Goal: Task Accomplishment & Management: Complete application form

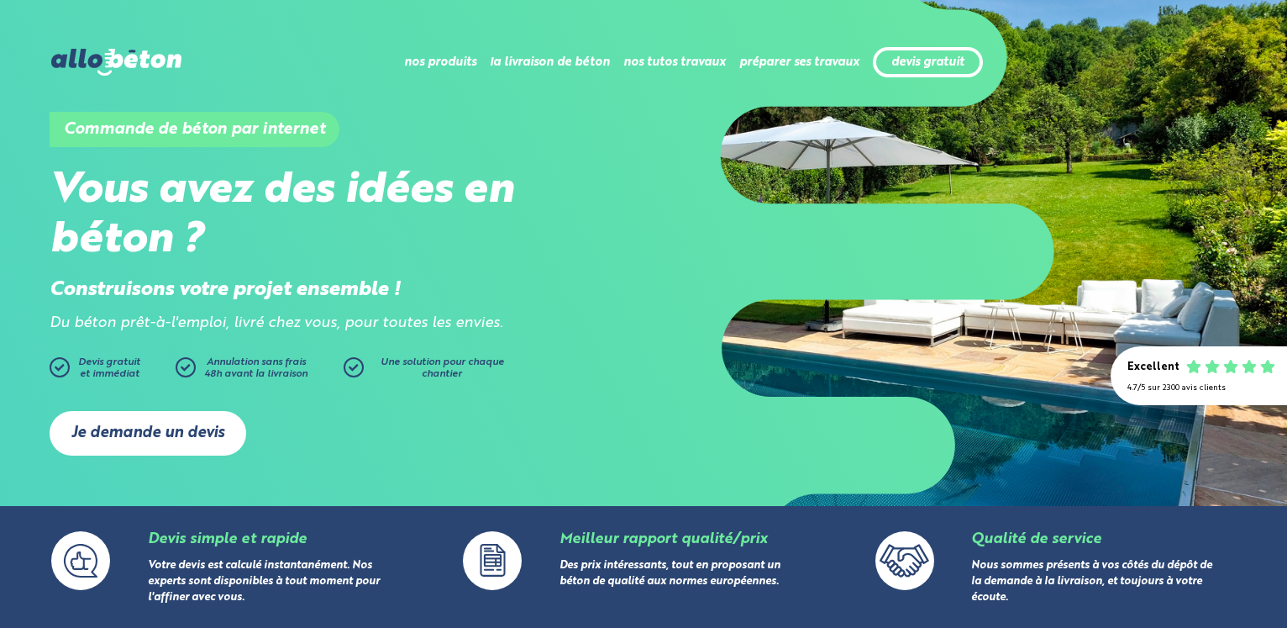
click at [202, 422] on link "Je demande un devis" at bounding box center [148, 433] width 197 height 45
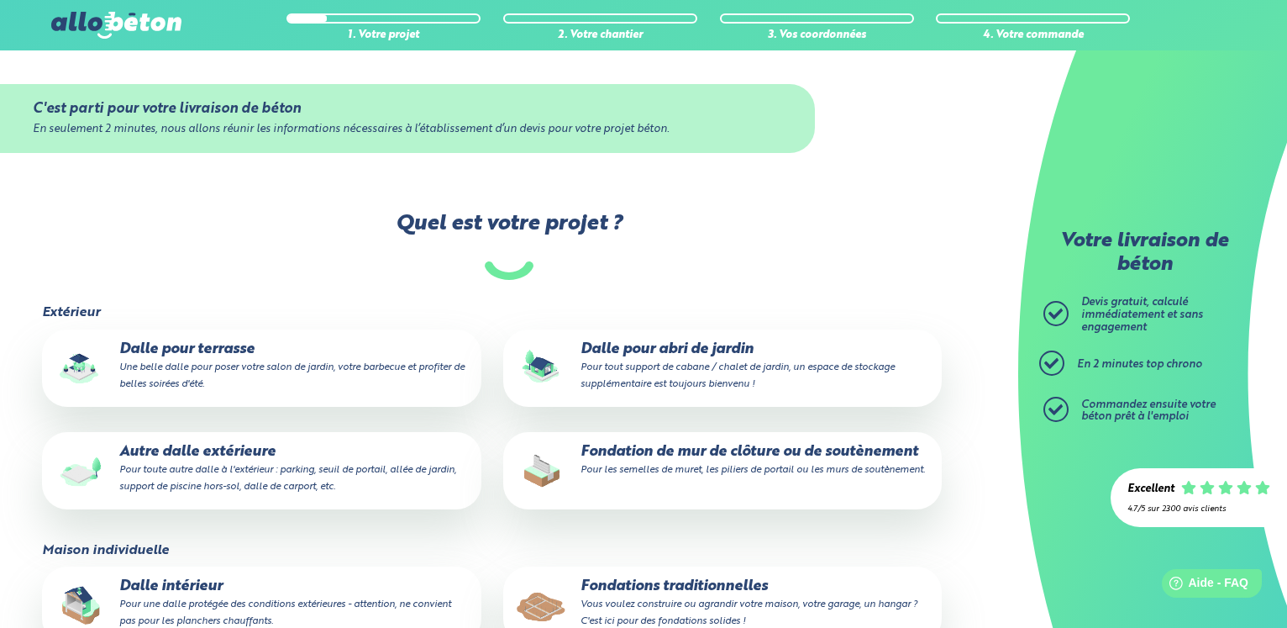
click at [605, 369] on small "Pour tout support de cabane / chalet de jardin, un espace de stockage supplémen…" at bounding box center [738, 375] width 314 height 27
click at [0, 0] on input "Dalle pour abri de jardin Pour tout support de cabane / chalet de jardin, un es…" at bounding box center [0, 0] width 0 height 0
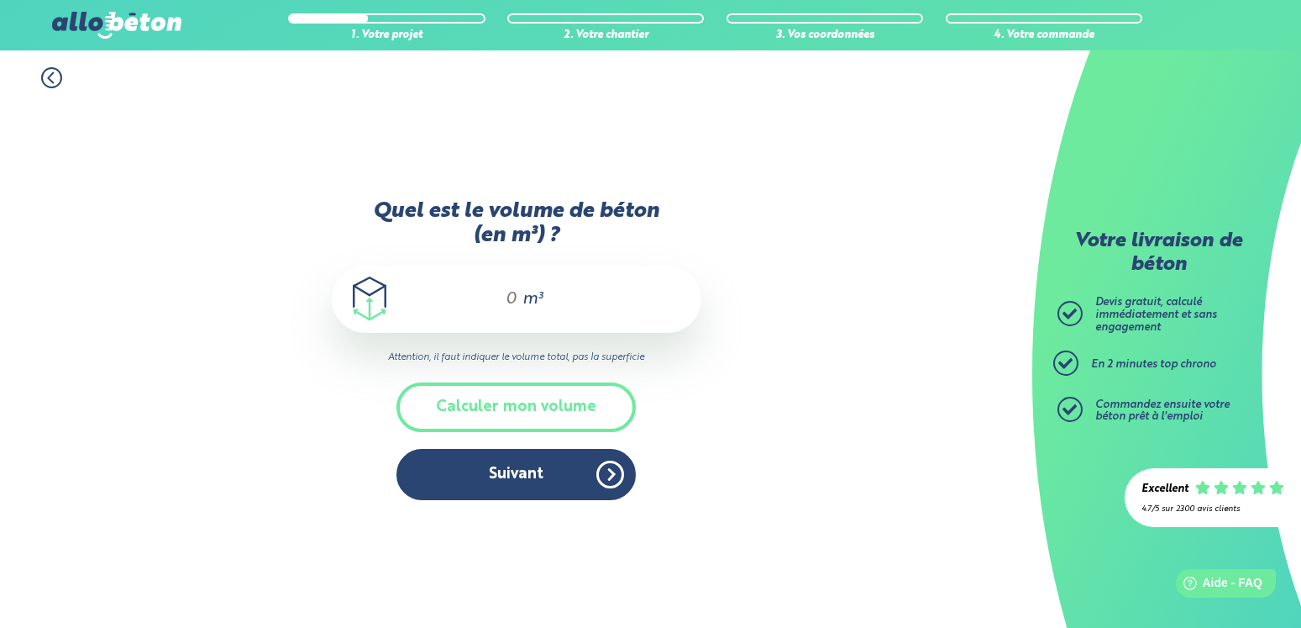
click at [502, 304] on input "Quel est le volume de béton (en m³) ?" at bounding box center [504, 299] width 29 height 20
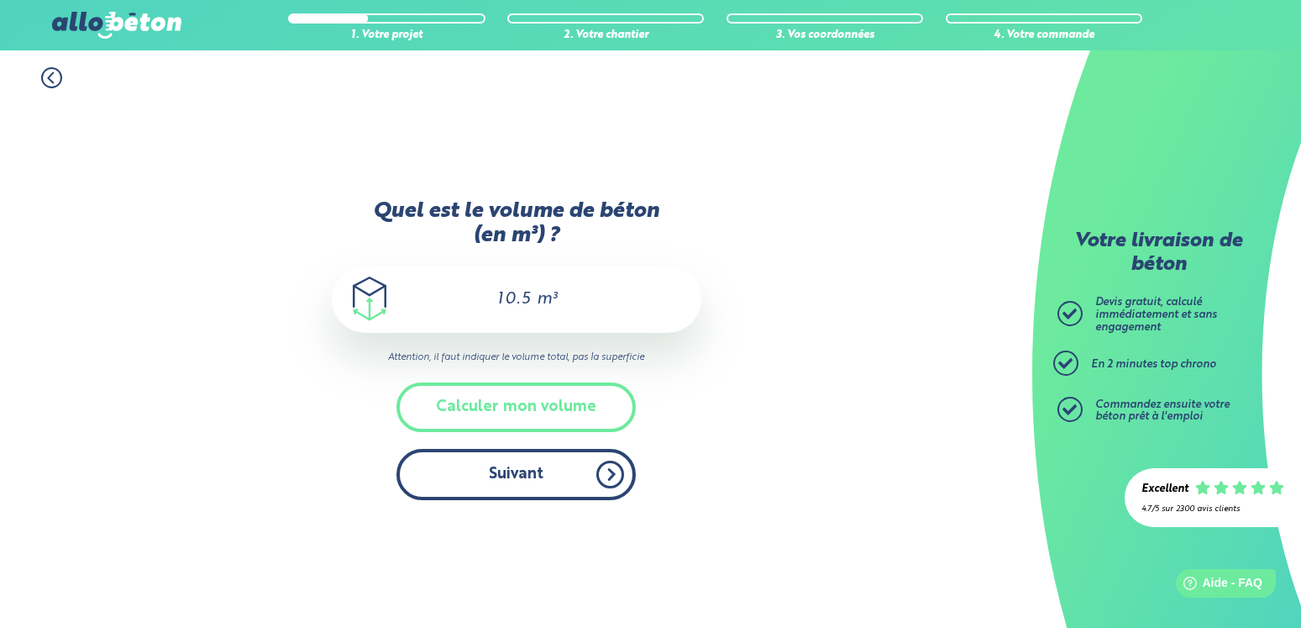
type input "10.5"
click at [520, 471] on button "Suivant" at bounding box center [516, 474] width 239 height 51
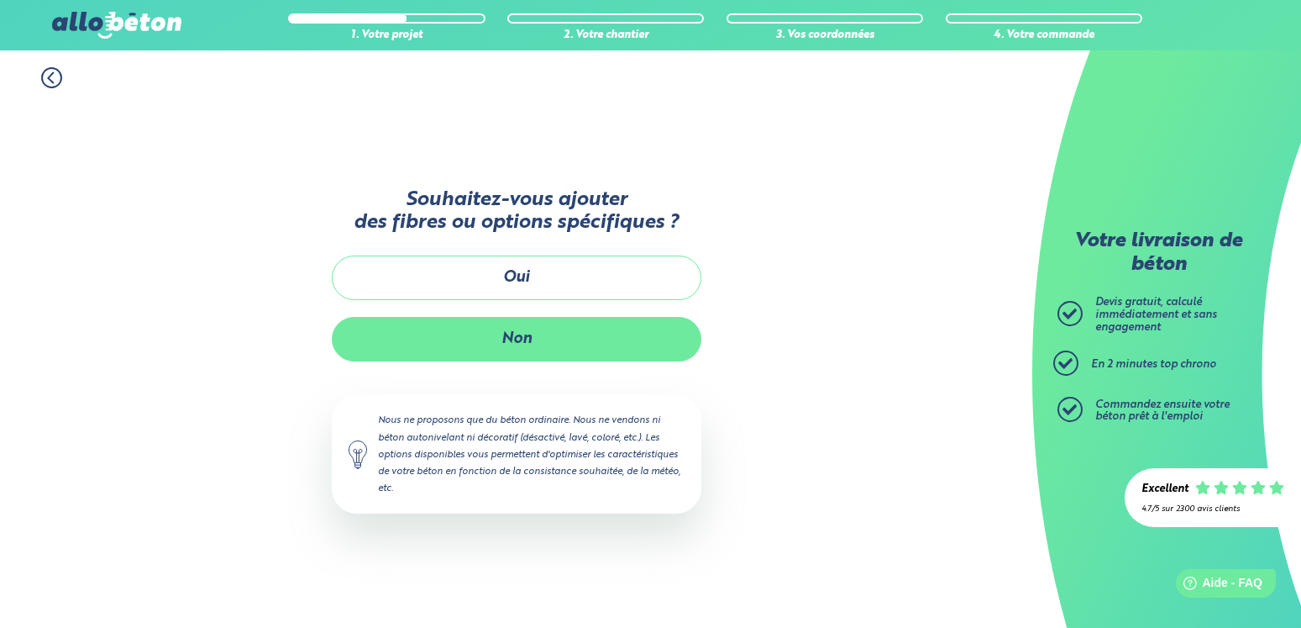
click at [533, 346] on button "Non" at bounding box center [517, 339] width 370 height 45
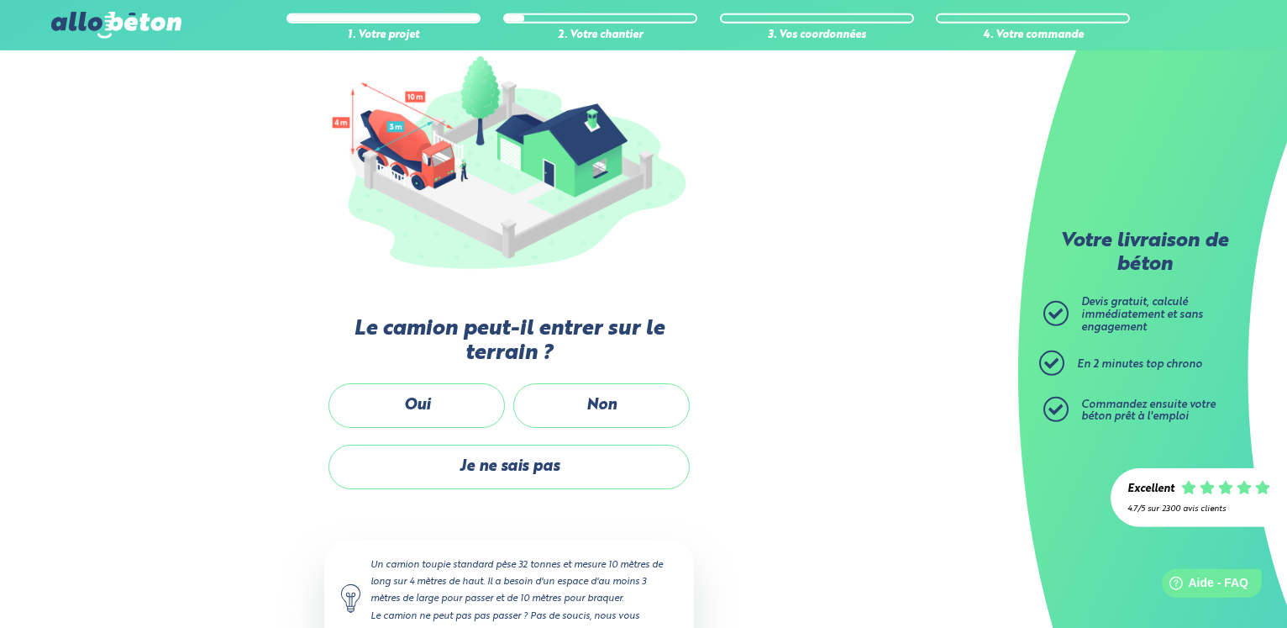
scroll to position [257, 0]
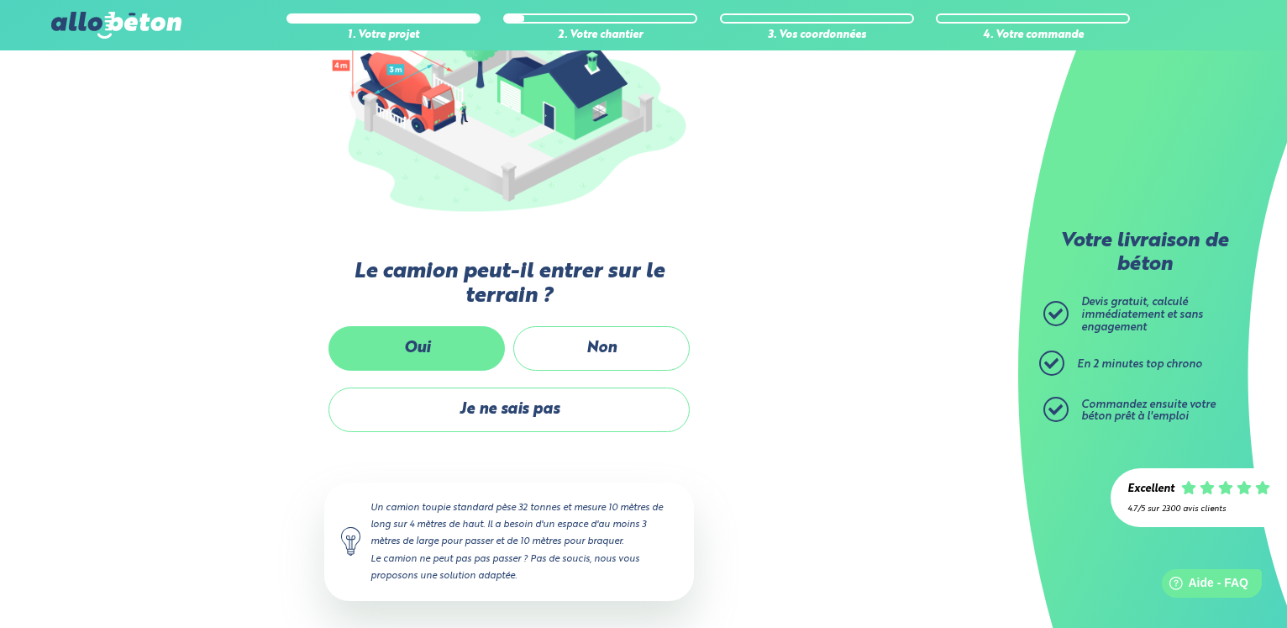
click at [442, 344] on label "Oui" at bounding box center [416, 348] width 176 height 45
click at [0, 0] on input "Oui" at bounding box center [0, 0] width 0 height 0
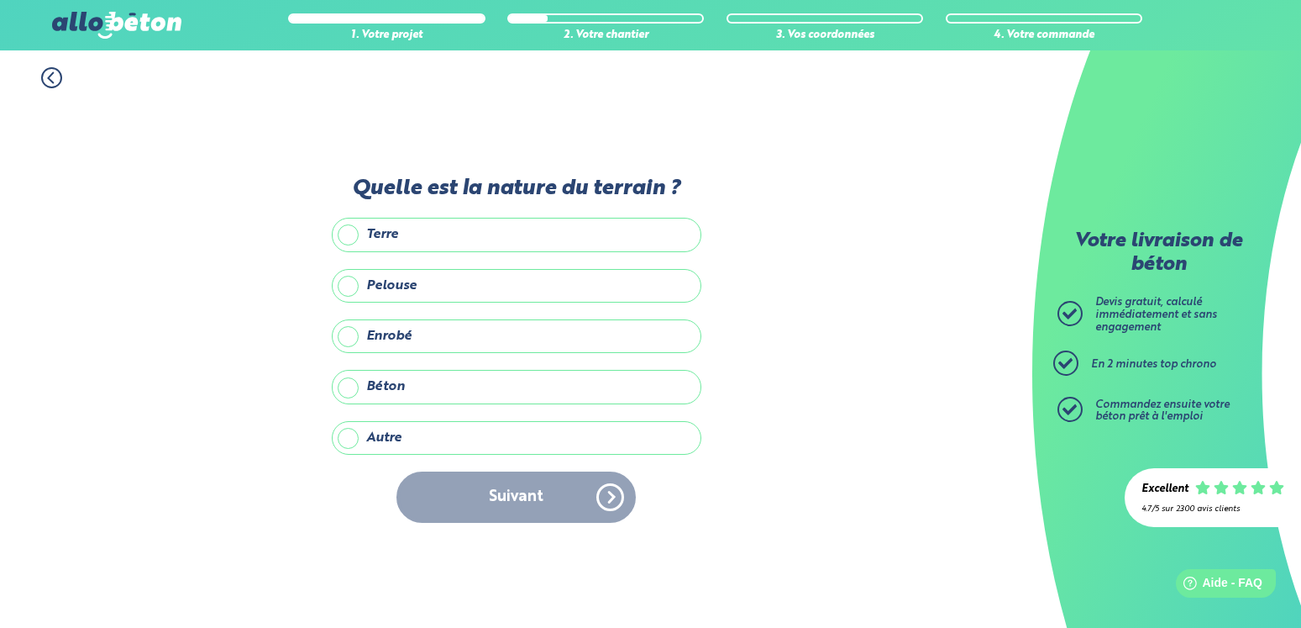
click at [391, 344] on label "Enrobé" at bounding box center [517, 336] width 370 height 34
click at [0, 0] on input "Enrobé" at bounding box center [0, 0] width 0 height 0
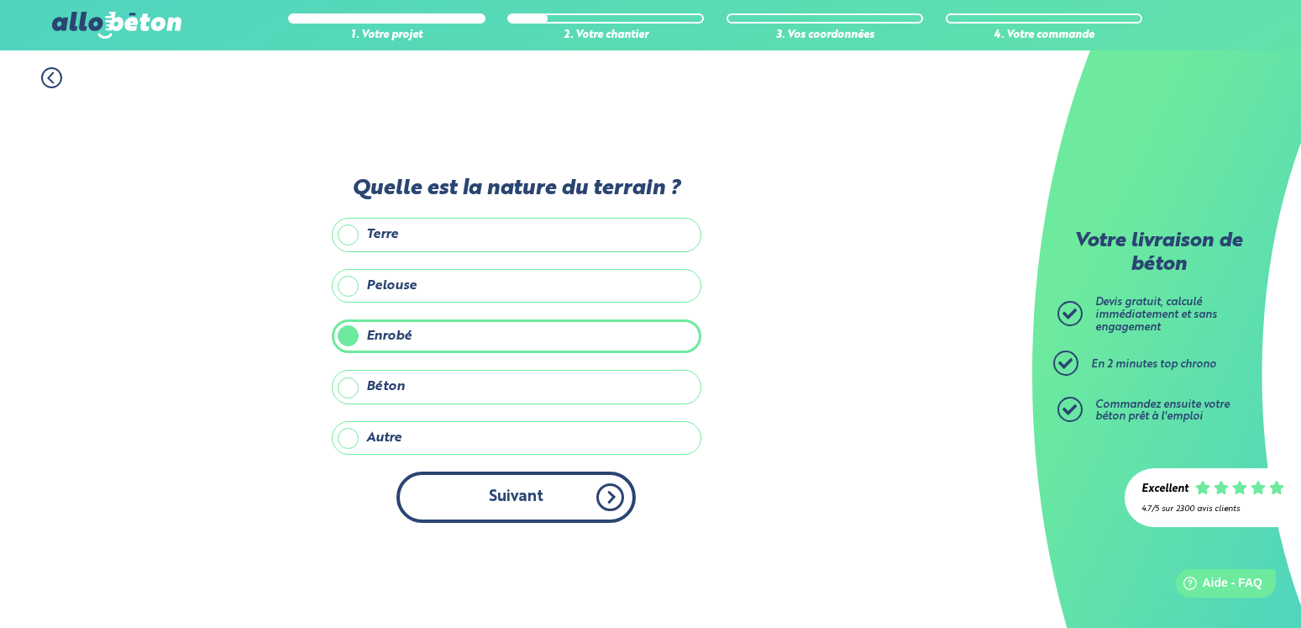
click at [481, 481] on button "Suivant" at bounding box center [516, 496] width 239 height 51
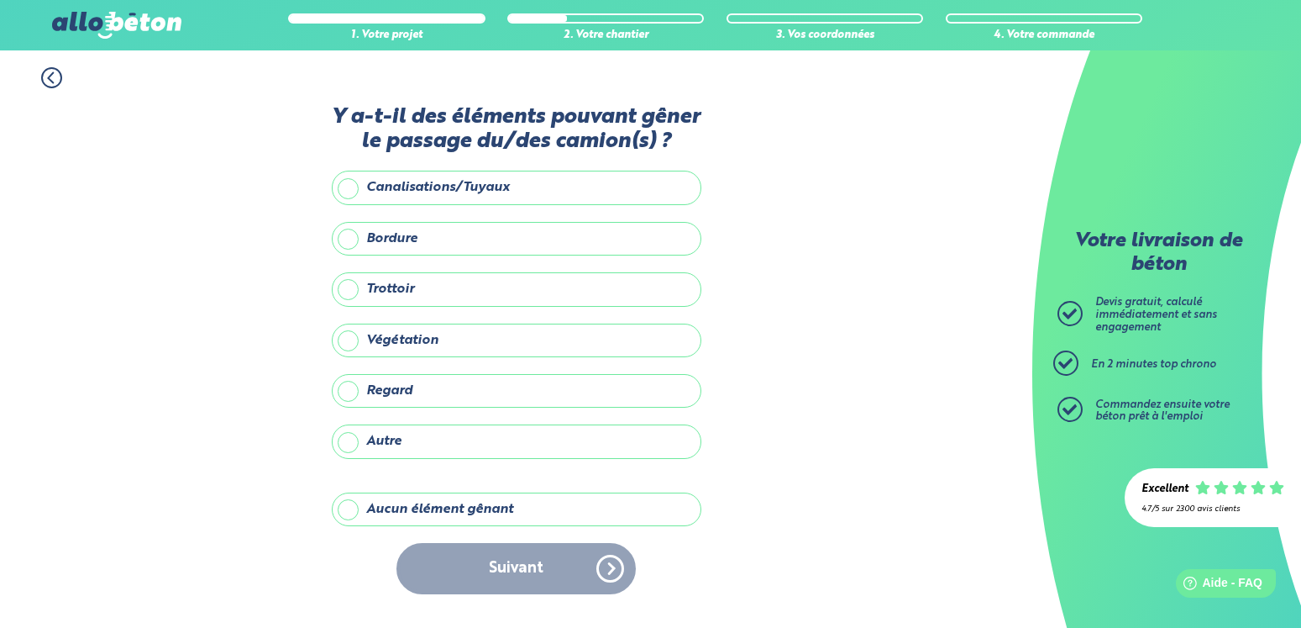
click at [407, 514] on label "Aucun élément gênant" at bounding box center [517, 509] width 370 height 34
click at [0, 0] on input "Aucun élément gênant" at bounding box center [0, 0] width 0 height 0
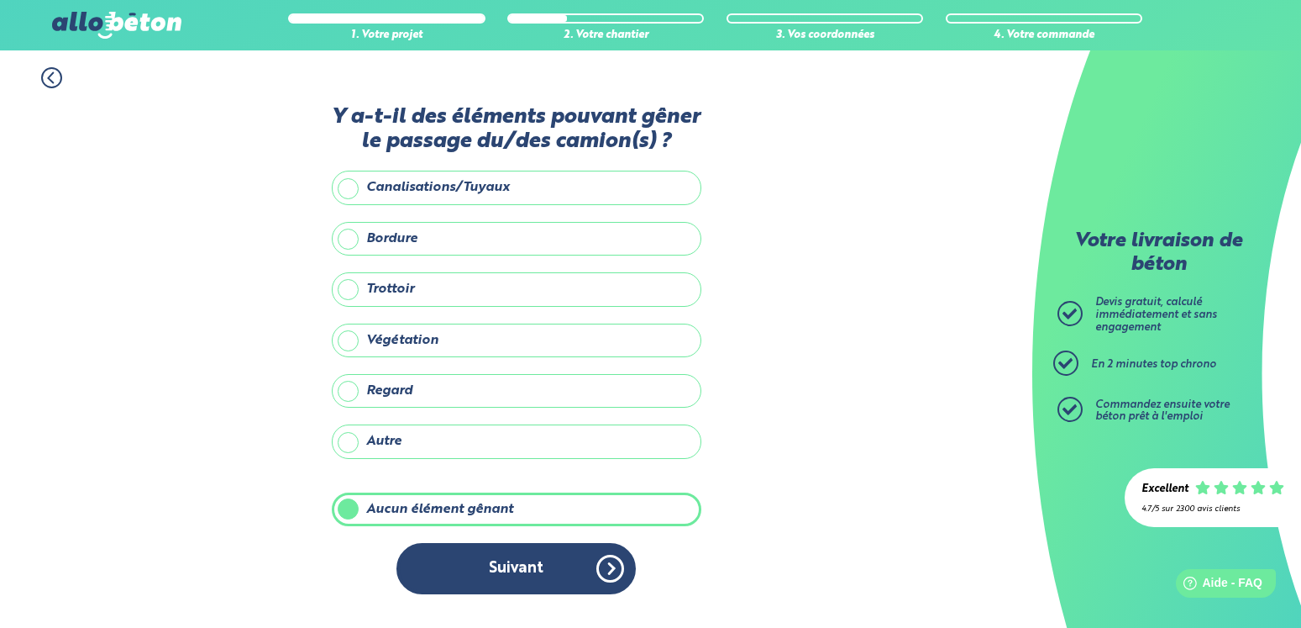
click at [464, 570] on button "Suivant" at bounding box center [516, 568] width 239 height 51
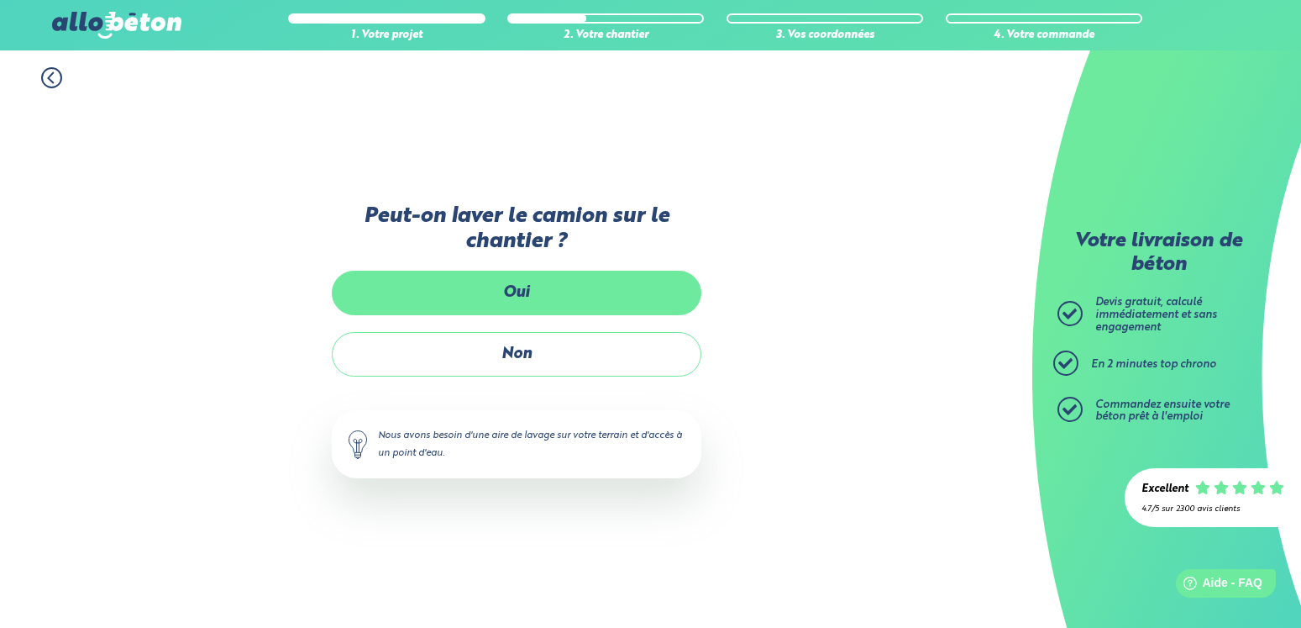
click at [504, 276] on label "Oui" at bounding box center [517, 293] width 370 height 45
click at [0, 0] on input "Oui" at bounding box center [0, 0] width 0 height 0
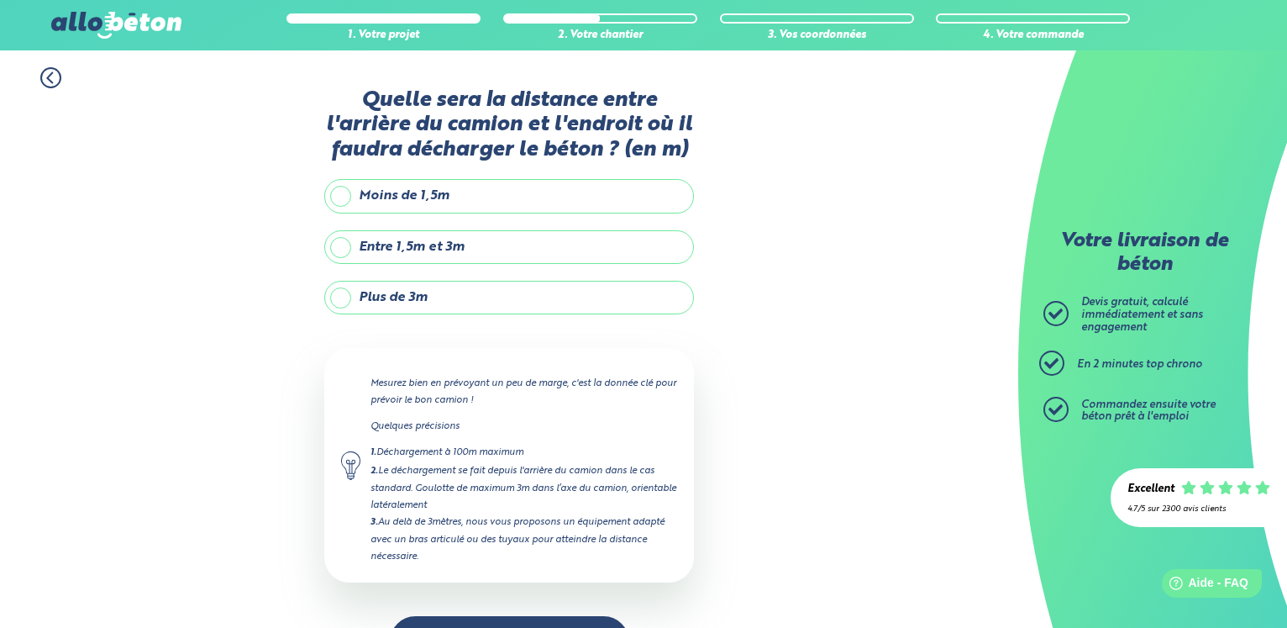
click at [439, 293] on label "Plus de 3m" at bounding box center [509, 298] width 370 height 34
click at [0, 0] on input "Plus de 3m" at bounding box center [0, 0] width 0 height 0
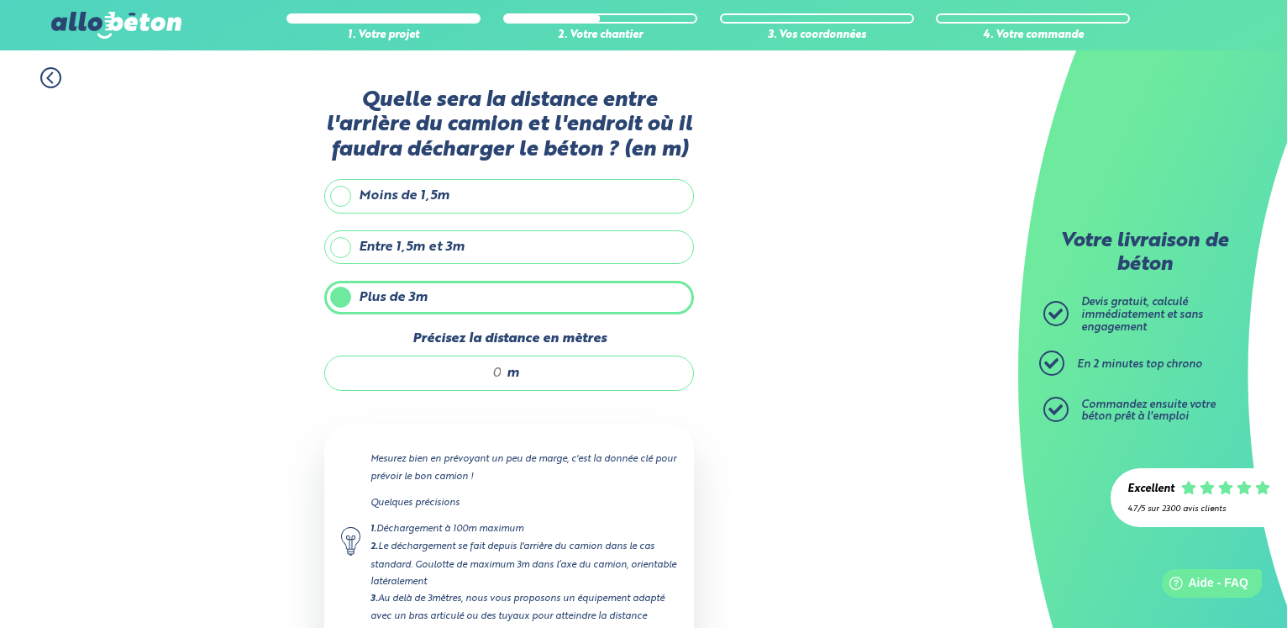
click at [499, 380] on input "Précisez la distance en mètres" at bounding box center [422, 373] width 160 height 17
type input "3.5"
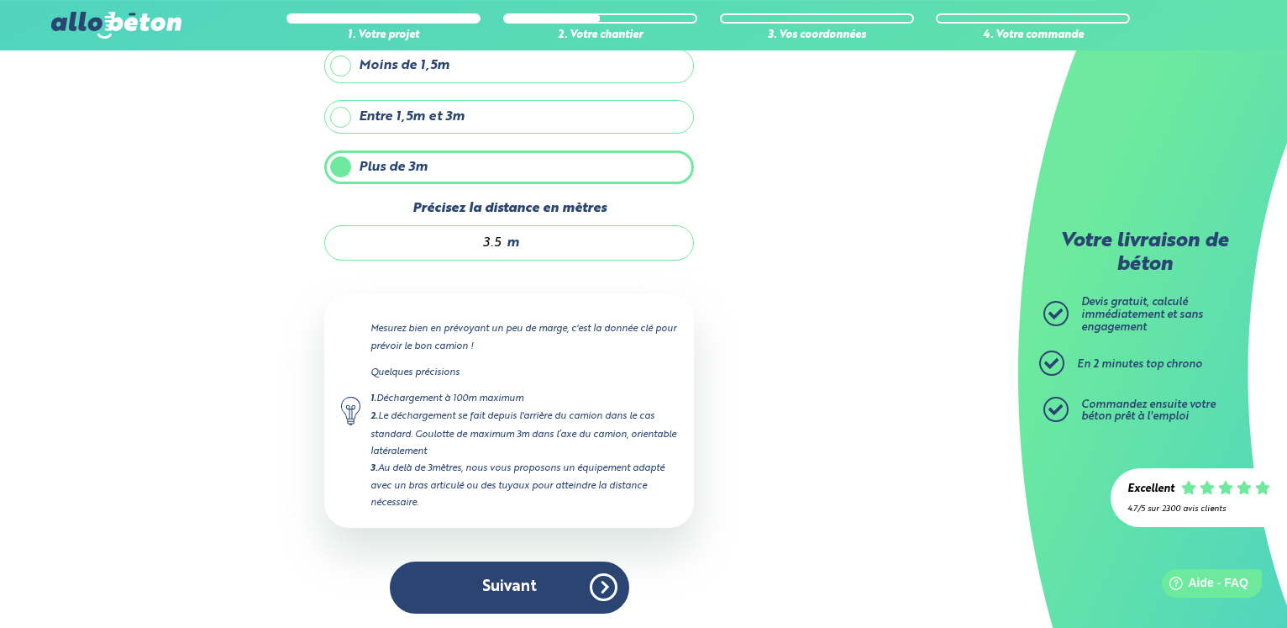
scroll to position [135, 0]
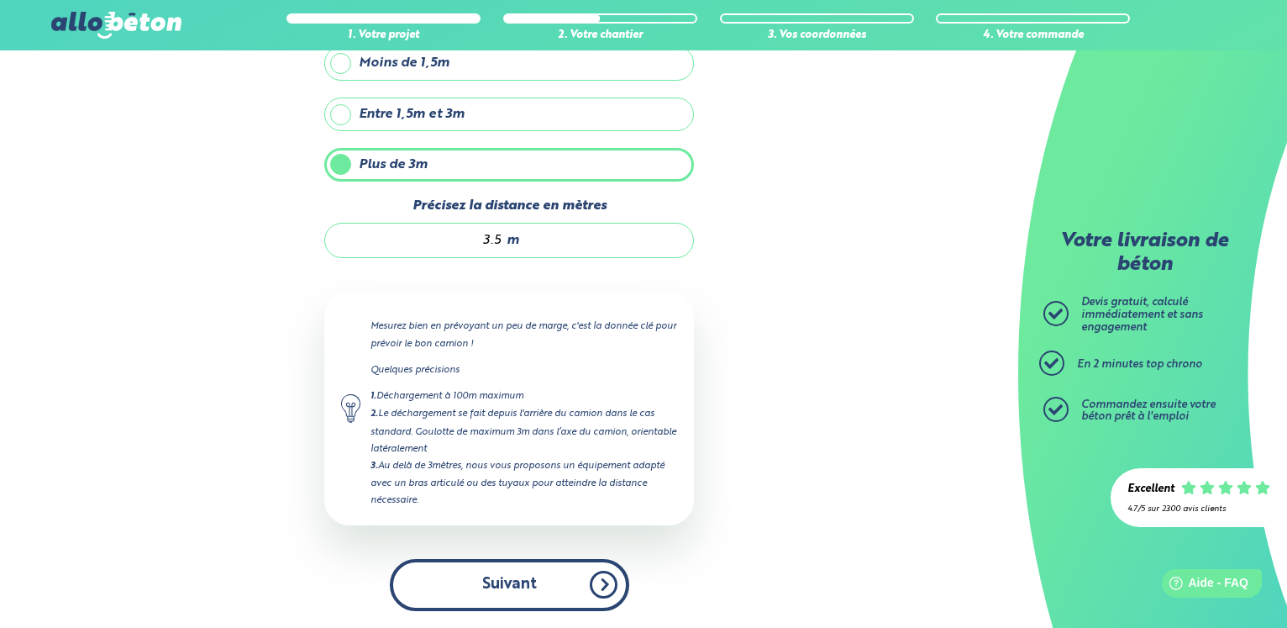
click at [503, 586] on button "Suivant" at bounding box center [509, 584] width 239 height 51
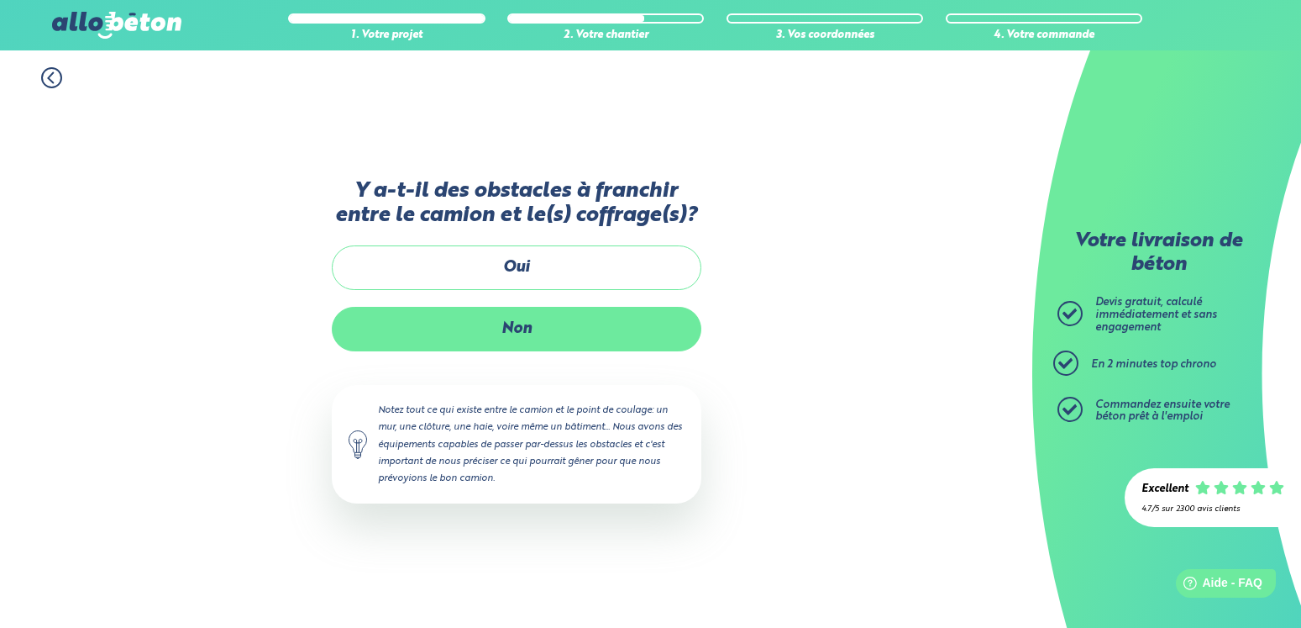
click at [528, 328] on label "Non" at bounding box center [517, 329] width 370 height 45
click at [0, 0] on input "Non" at bounding box center [0, 0] width 0 height 0
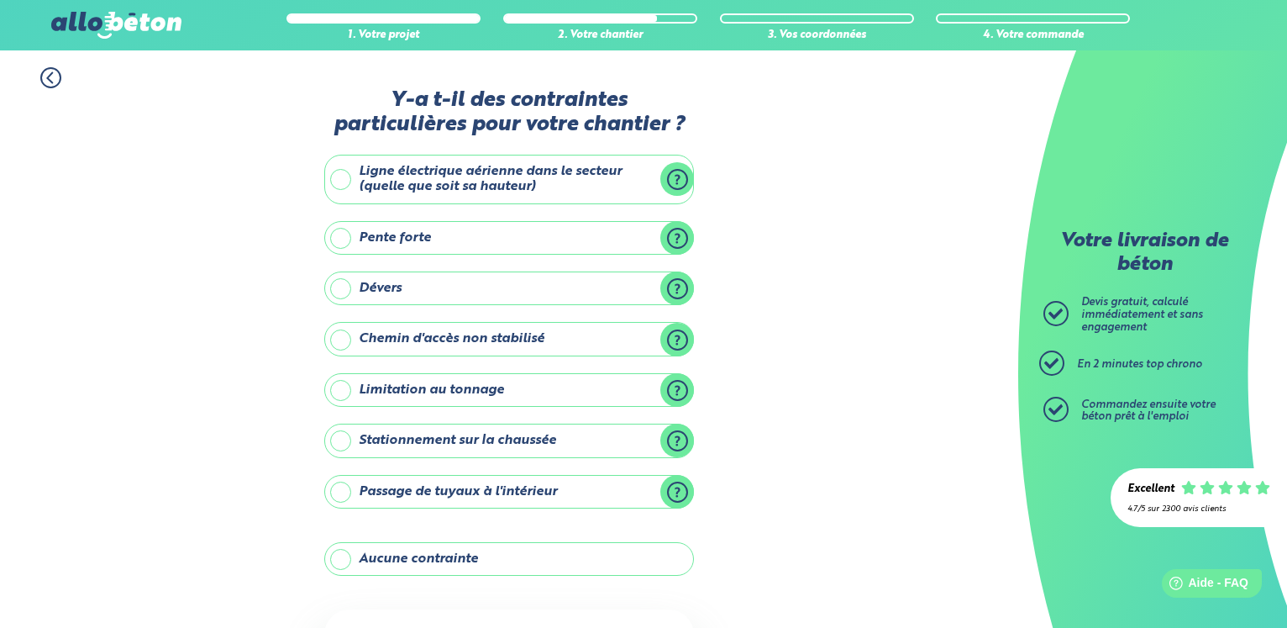
click at [491, 547] on label "Aucune contrainte" at bounding box center [509, 559] width 370 height 34
click at [0, 0] on input "Aucune contrainte" at bounding box center [0, 0] width 0 height 0
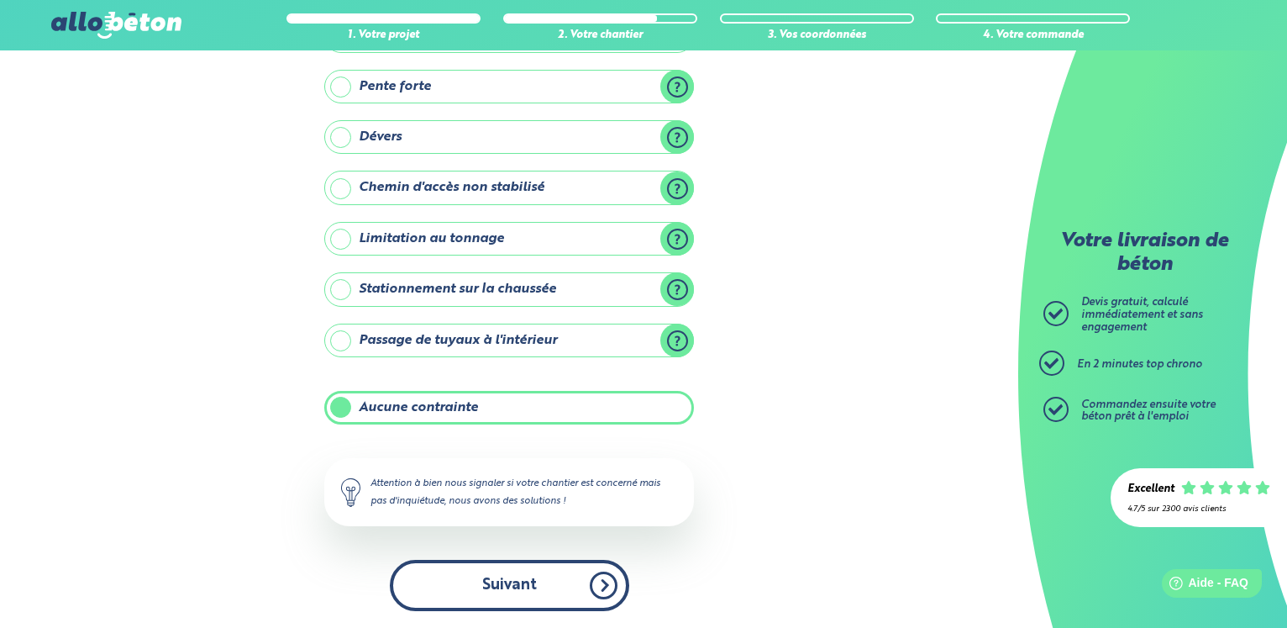
click at [486, 575] on button "Suivant" at bounding box center [509, 585] width 239 height 51
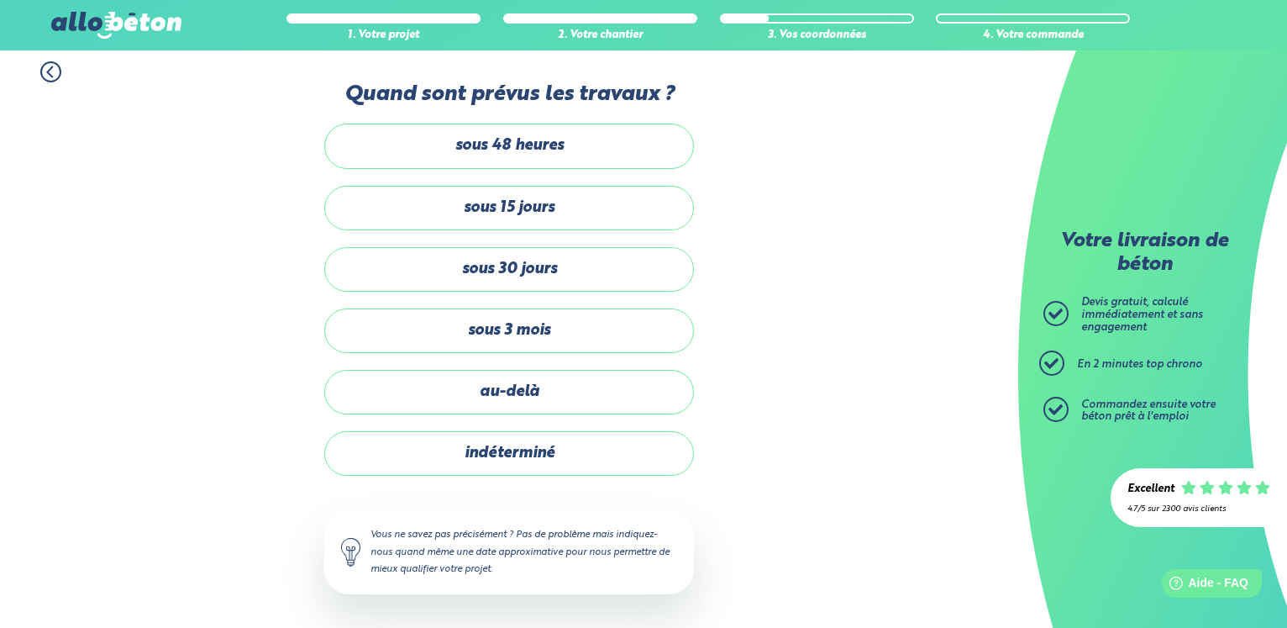
scroll to position [6, 0]
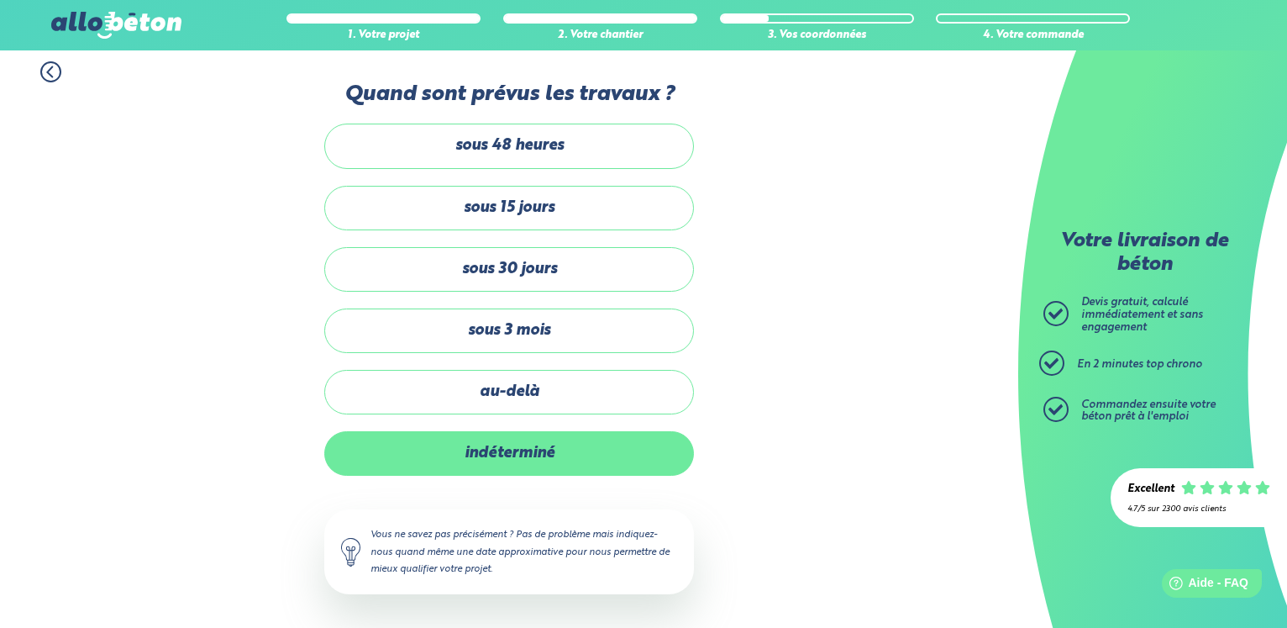
click at [493, 468] on label "indéterminé" at bounding box center [509, 453] width 370 height 45
click at [0, 0] on input "indéterminé" at bounding box center [0, 0] width 0 height 0
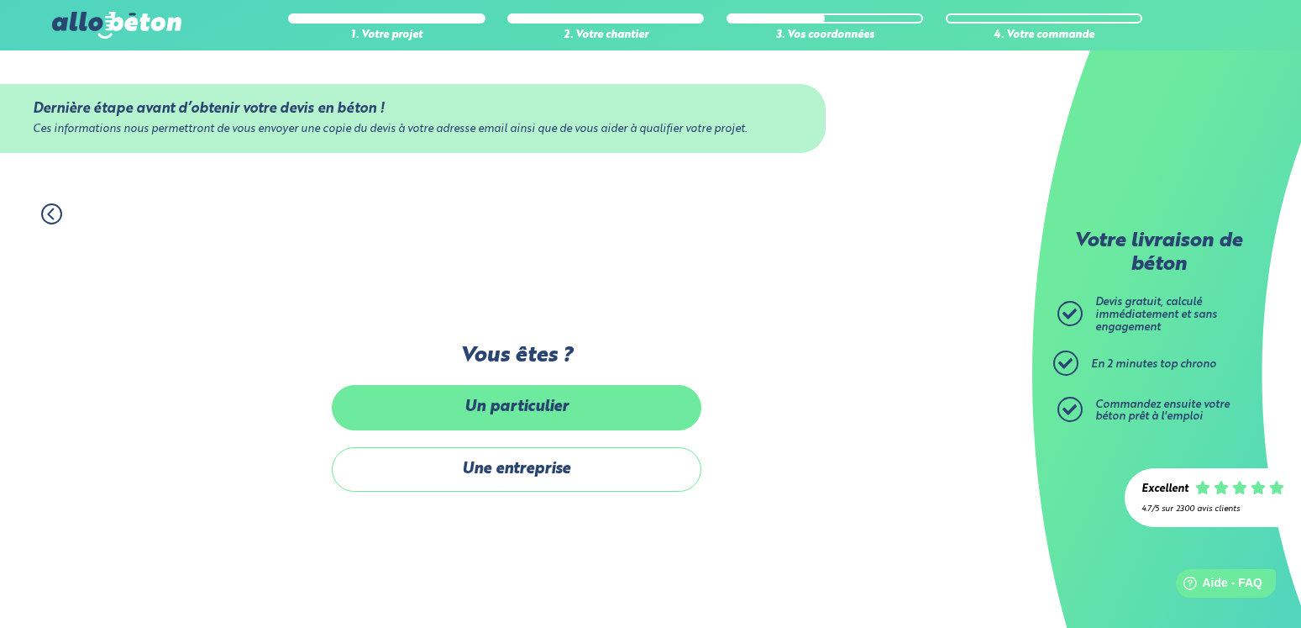
click at [514, 400] on label "Un particulier" at bounding box center [517, 407] width 370 height 45
click at [0, 0] on input "Un particulier" at bounding box center [0, 0] width 0 height 0
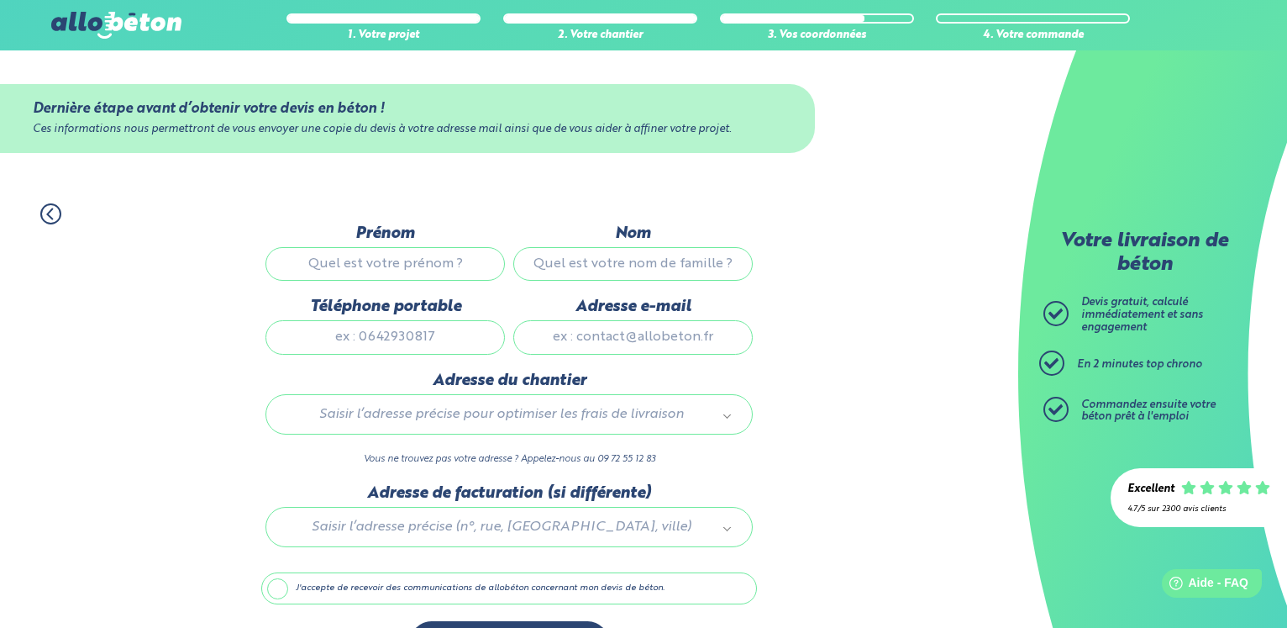
scroll to position [60, 0]
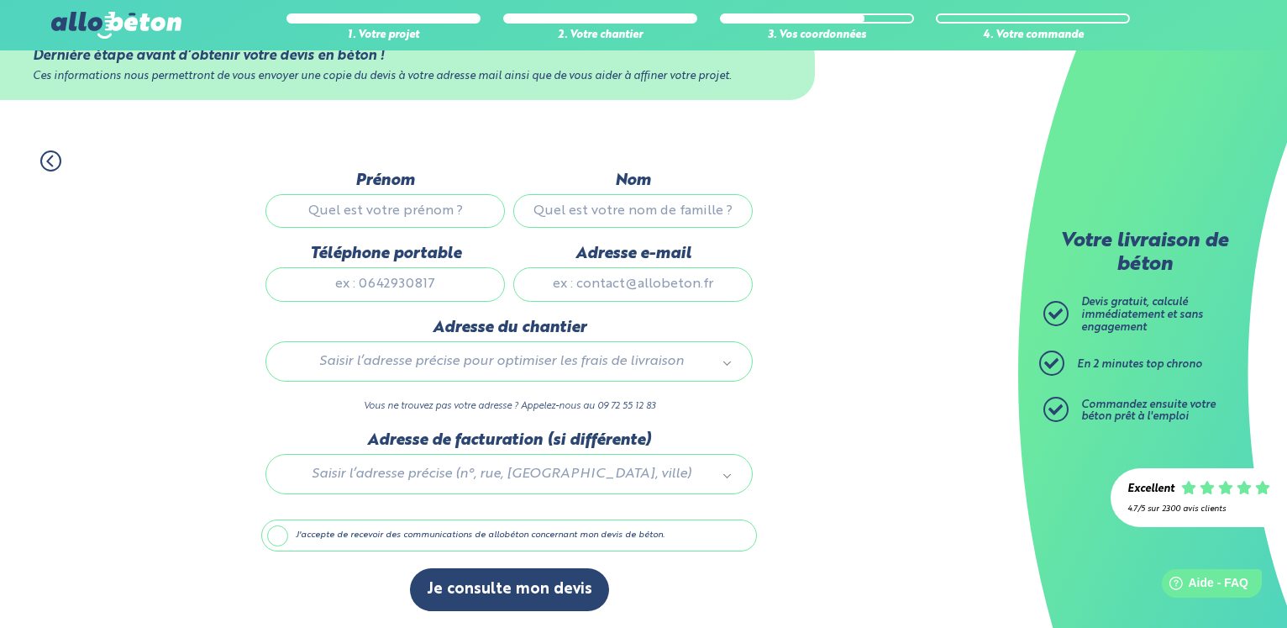
click at [436, 194] on input "Prénom" at bounding box center [384, 211] width 239 height 34
type input "D"
